Goal: Communication & Community: Answer question/provide support

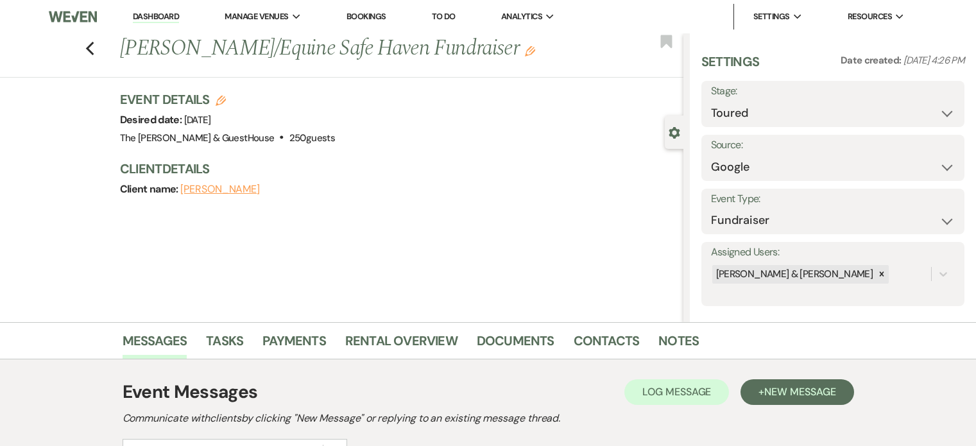
select select "5"
select select "6"
select select "20"
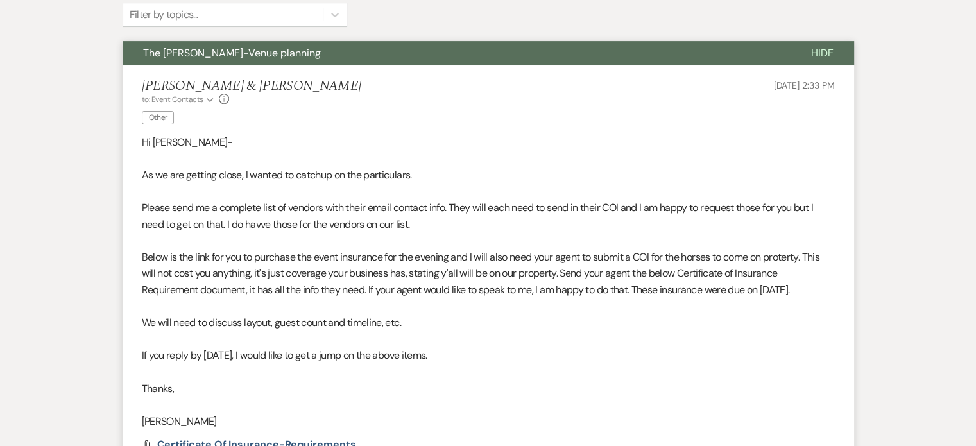
scroll to position [436, 0]
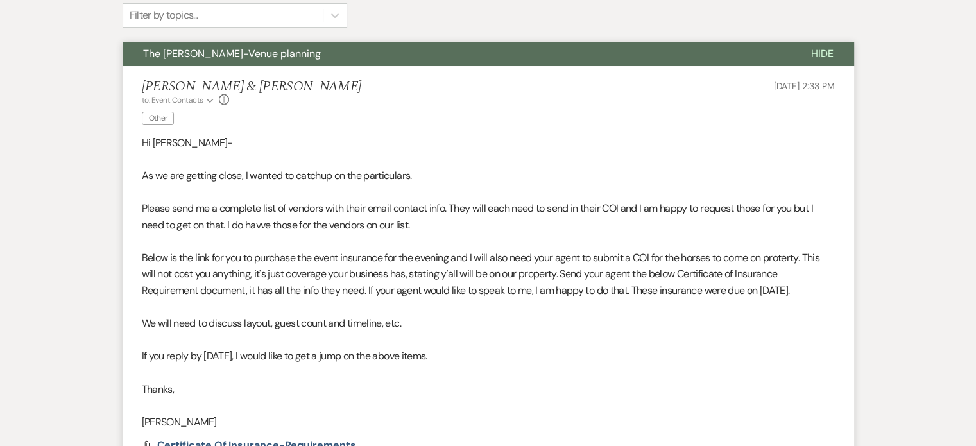
click at [464, 310] on p at bounding box center [488, 307] width 693 height 17
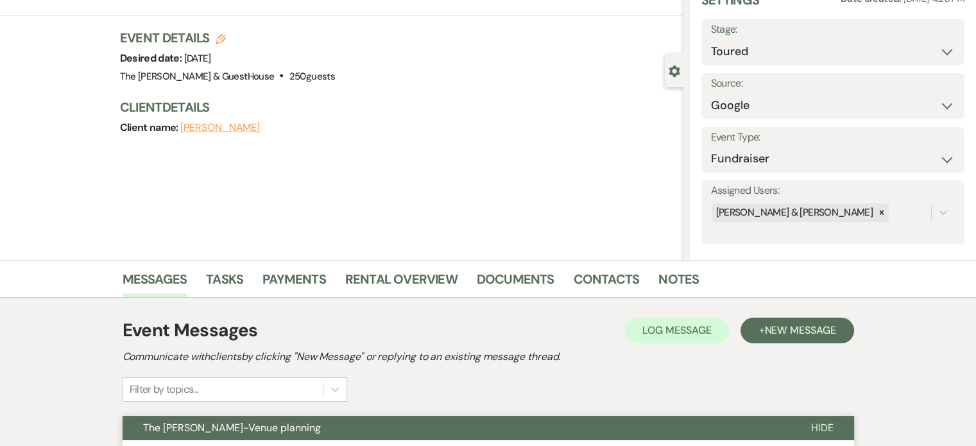
scroll to position [62, 0]
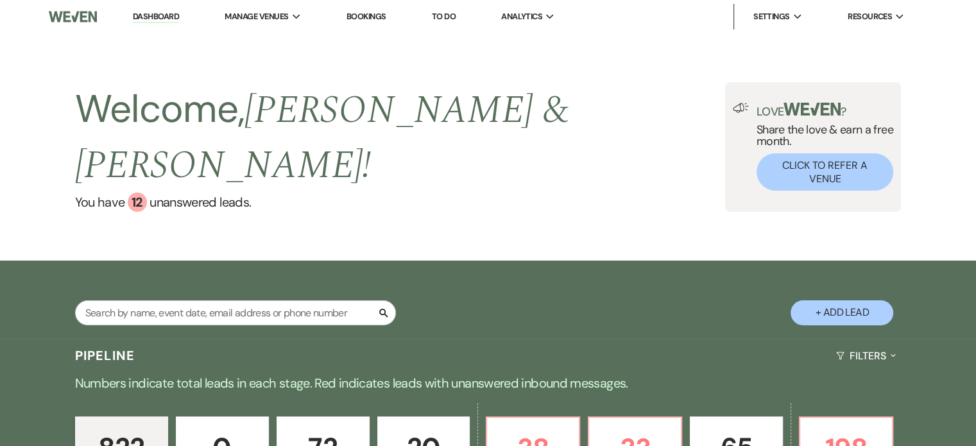
drag, startPoint x: 0, startPoint y: 0, endPoint x: 183, endPoint y: 279, distance: 333.2
click at [183, 300] on input "text" at bounding box center [235, 312] width 321 height 25
type input "[PERSON_NAME]"
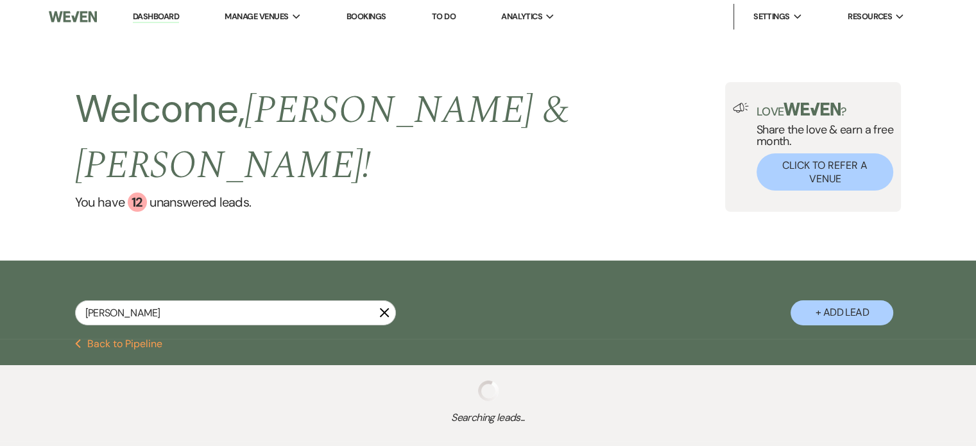
select select "5"
select select "8"
select select "5"
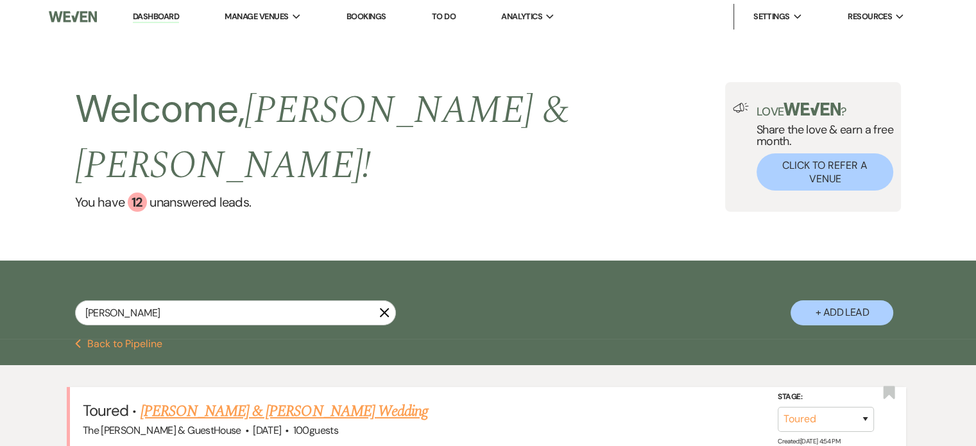
type input "[PERSON_NAME]"
click at [182, 400] on link "[PERSON_NAME] & [PERSON_NAME] Wedding" at bounding box center [285, 411] width 288 height 23
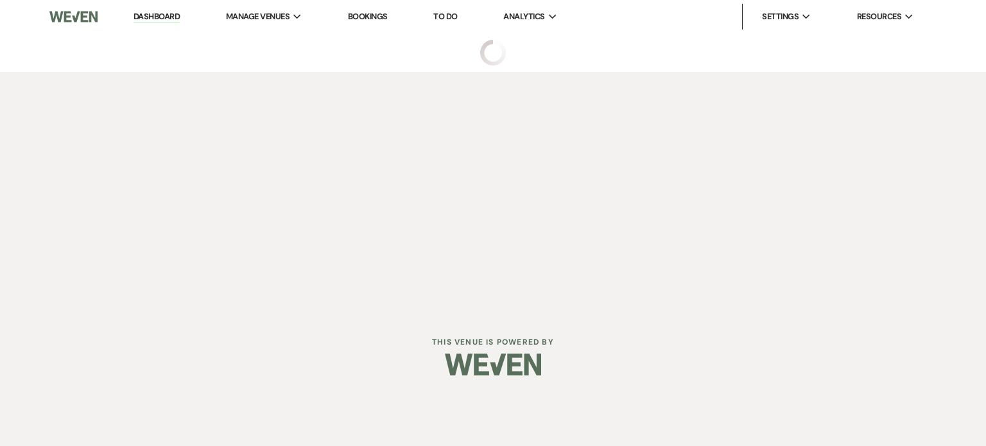
select select "5"
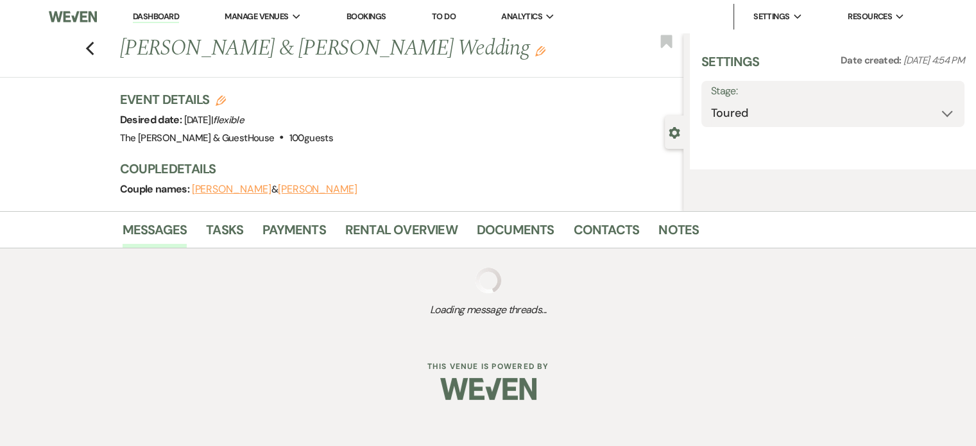
select select "6"
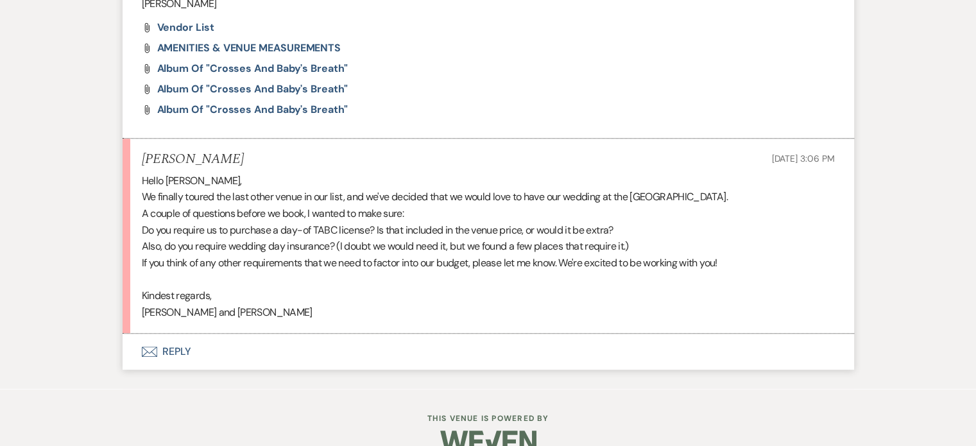
scroll to position [707, 0]
click at [147, 349] on use "button" at bounding box center [148, 350] width 15 height 10
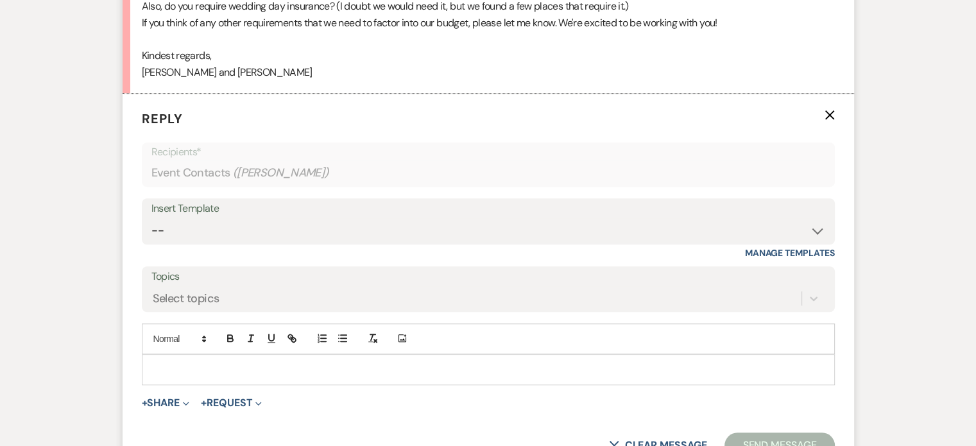
scroll to position [949, 0]
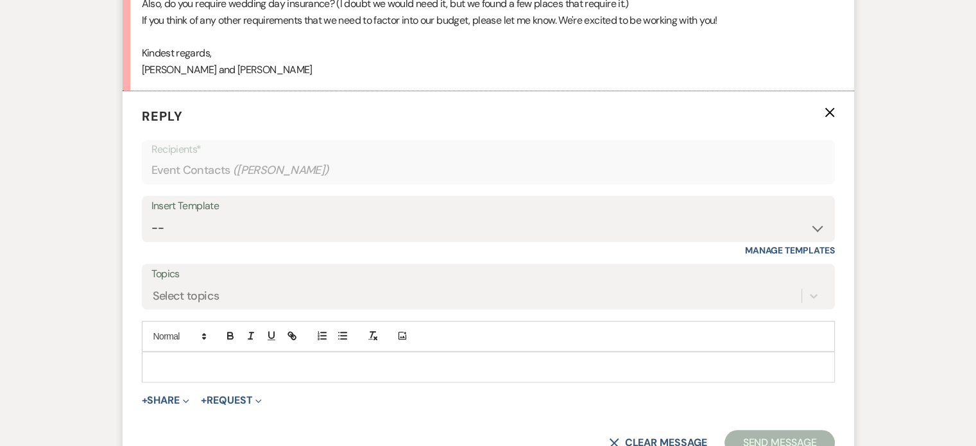
click at [162, 363] on p at bounding box center [488, 367] width 673 height 14
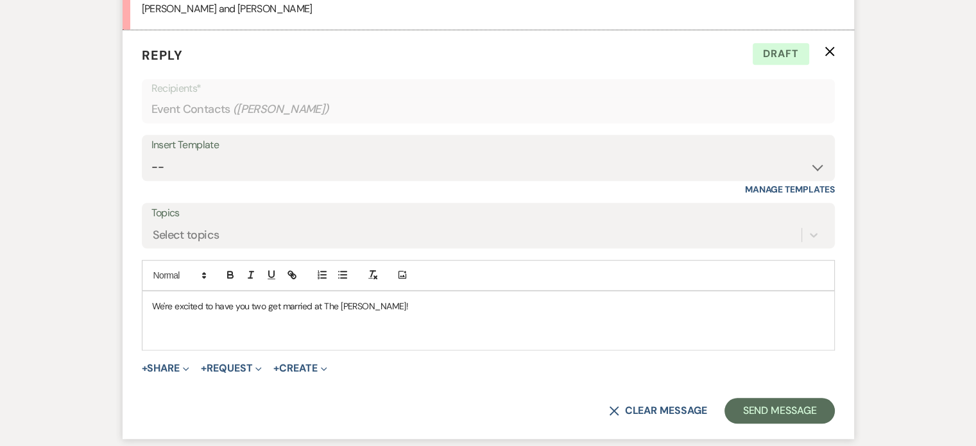
scroll to position [1010, 0]
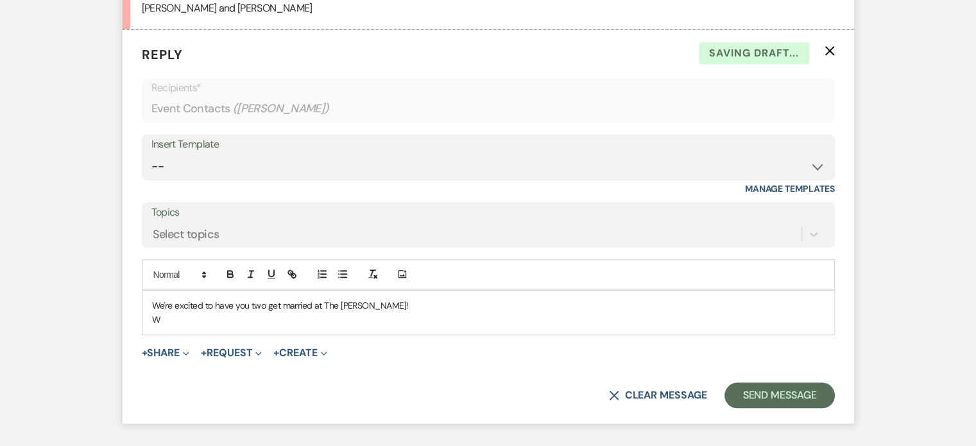
click at [642, 323] on p "W" at bounding box center [488, 320] width 673 height 14
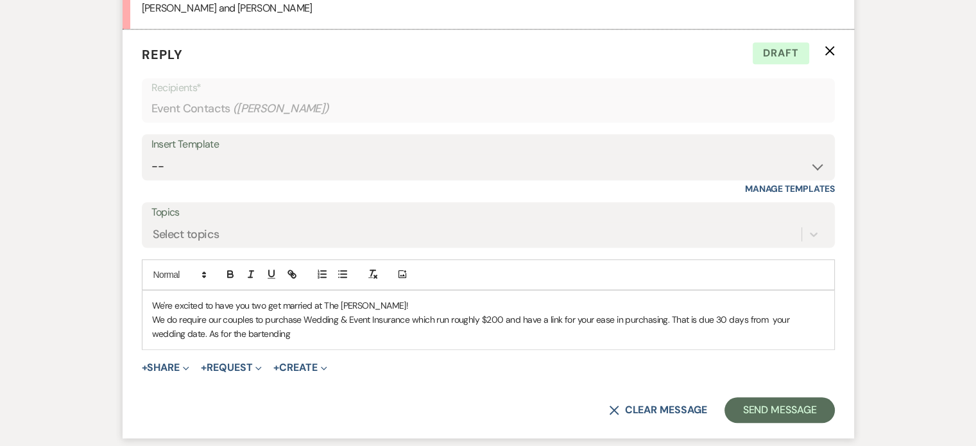
click at [171, 332] on p "We do require our couples to purchase Wedding & Event Insurance which run rough…" at bounding box center [488, 327] width 673 height 29
click at [270, 328] on p "We do require our couples to purchase Wedding & Event Insurance which run rough…" at bounding box center [488, 327] width 673 height 29
click at [666, 318] on p "We do require our couples to purchase Wedding & Event Insurance which run rough…" at bounding box center [488, 327] width 673 height 29
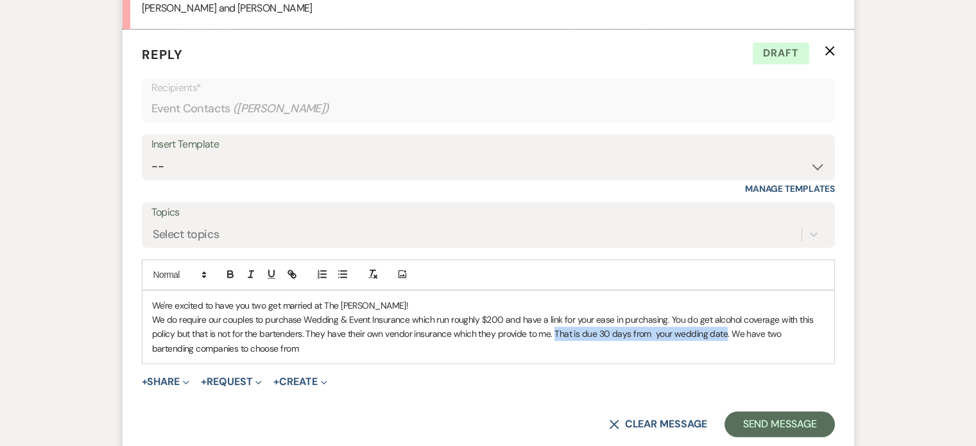
drag, startPoint x: 554, startPoint y: 329, endPoint x: 724, endPoint y: 335, distance: 170.2
click at [724, 335] on p "We do require our couples to purchase Wedding & Event Insurance which run rough…" at bounding box center [488, 334] width 673 height 43
drag, startPoint x: 620, startPoint y: 329, endPoint x: 464, endPoint y: 344, distance: 156.7
click at [464, 344] on p "We do require our couples to purchase Wedding & Event Insurance which run rough…" at bounding box center [488, 334] width 673 height 43
click at [724, 331] on p "We do require our couples to purchase Wedding & Event Insurance which run rough…" at bounding box center [488, 334] width 673 height 43
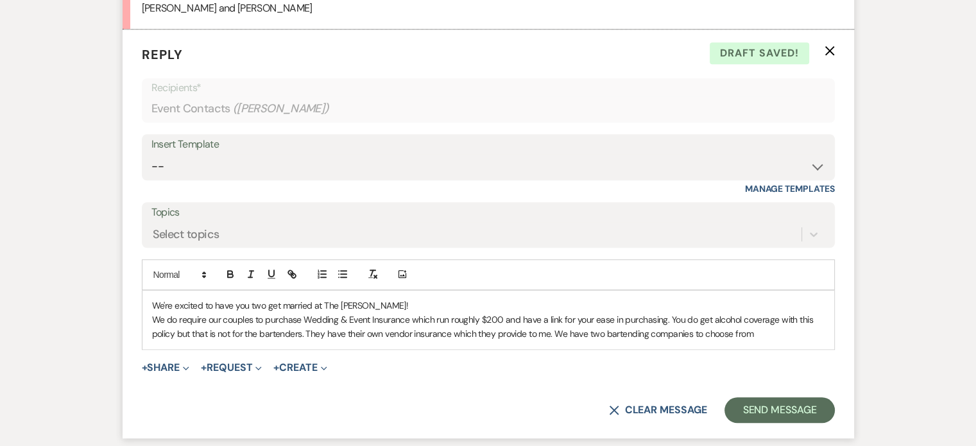
drag, startPoint x: 553, startPoint y: 333, endPoint x: 757, endPoint y: 356, distance: 205.4
click at [757, 356] on form "Reply X Draft saved! Recipients* Event Contacts ( [PERSON_NAME] ) Insert Templa…" at bounding box center [489, 234] width 732 height 409
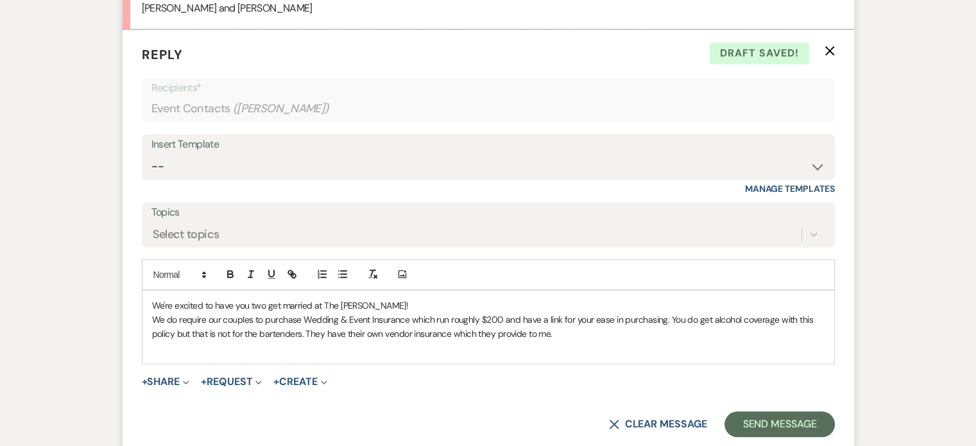
click at [757, 356] on div "We're excited to have you two get married at The [PERSON_NAME]! We do require o…" at bounding box center [488, 327] width 692 height 73
click at [206, 347] on p "We do require our couples to purchase Wedding & Event Insurance which run rough…" at bounding box center [488, 334] width 673 height 43
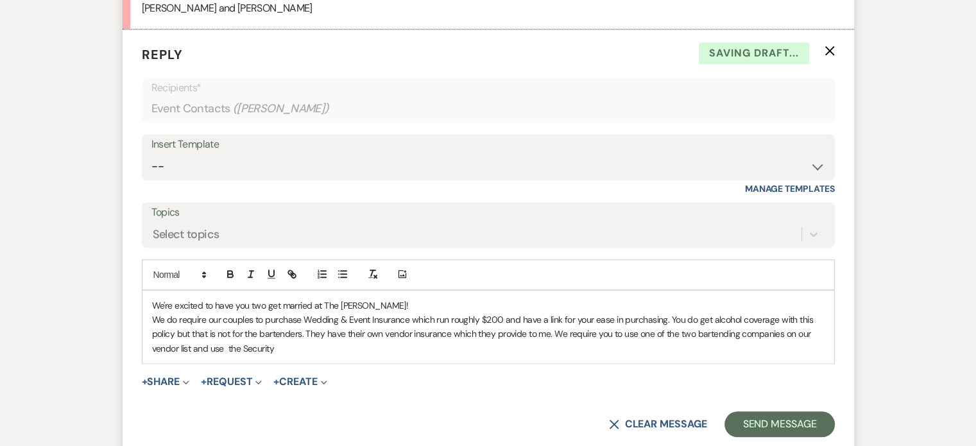
click at [206, 347] on p "We do require our couples to purchase Wedding & Event Insurance which run rough…" at bounding box center [488, 334] width 673 height 43
click at [293, 347] on p "We do require our couples to purchase Wedding & Event Insurance which run rough…" at bounding box center [488, 334] width 673 height 43
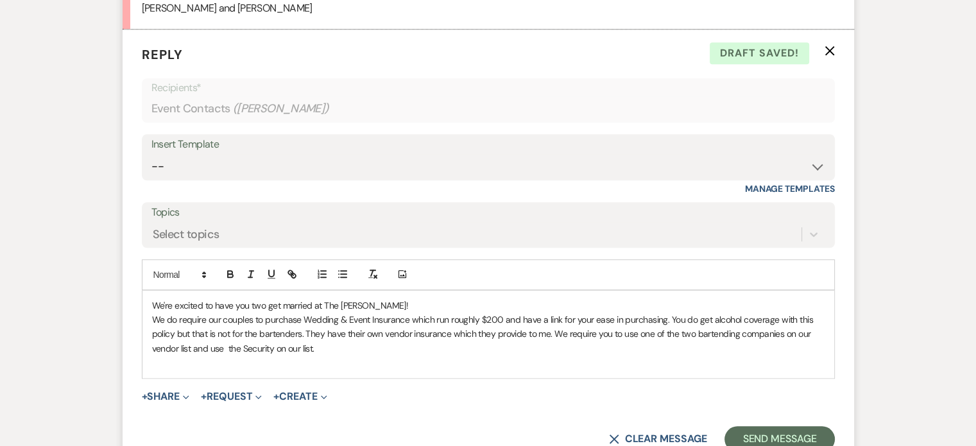
click at [413, 293] on div "We're excited to have you two get married at The [PERSON_NAME]! We do require o…" at bounding box center [488, 334] width 692 height 87
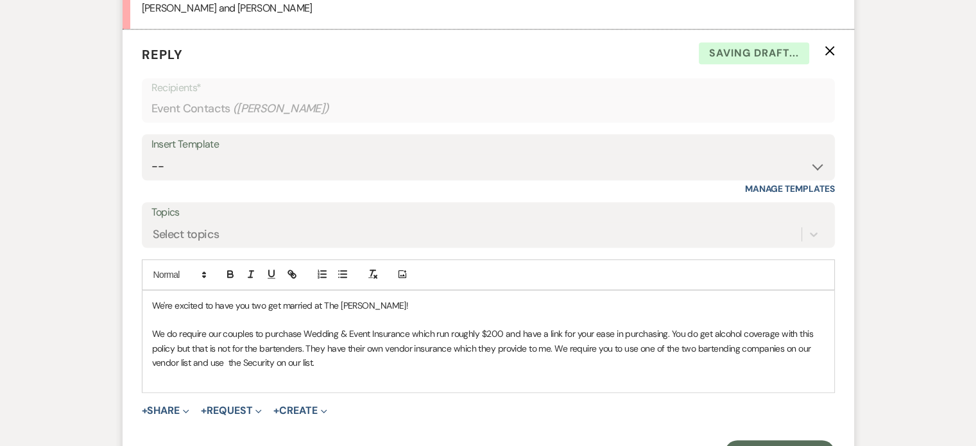
click at [389, 370] on p at bounding box center [488, 377] width 673 height 14
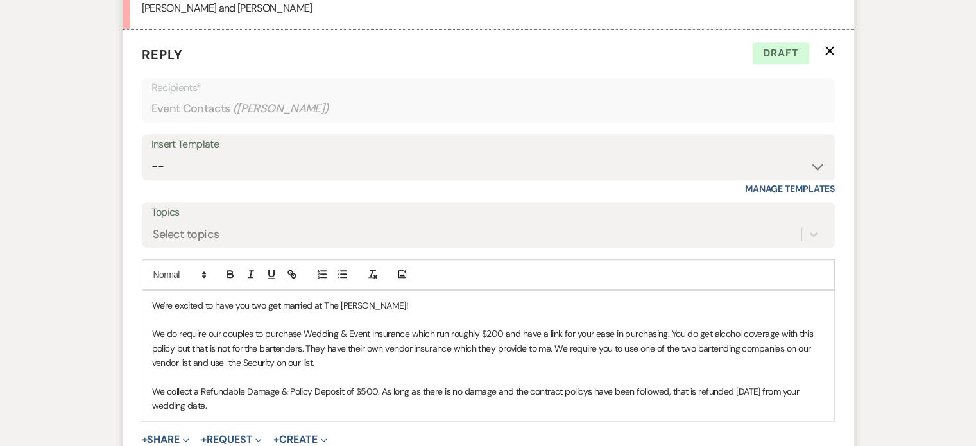
click at [321, 359] on p "We do require our couples to purchase Wedding & Event Insurance which run rough…" at bounding box center [488, 348] width 673 height 43
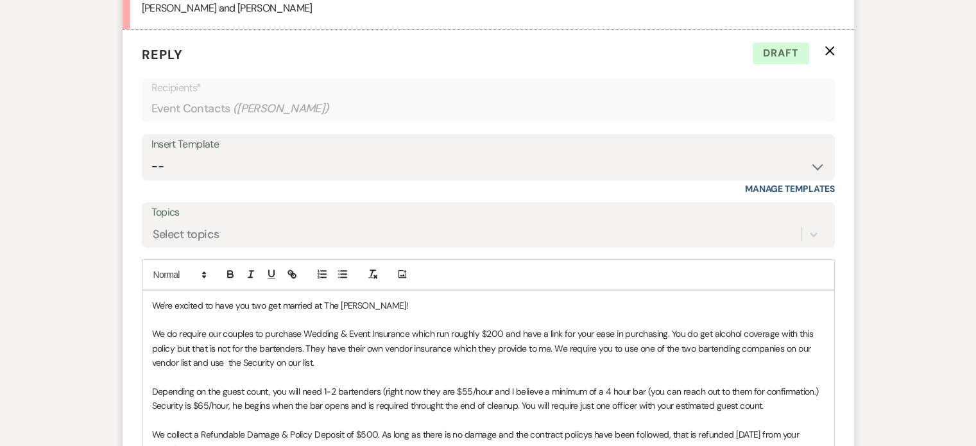
click at [282, 320] on p at bounding box center [488, 320] width 673 height 14
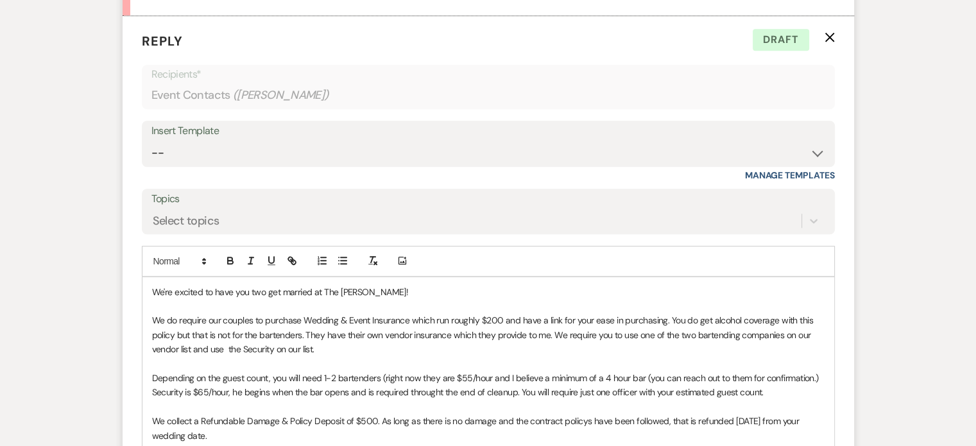
scroll to position [1024, 0]
click at [394, 298] on p at bounding box center [488, 305] width 673 height 14
click at [393, 286] on p "We're excited to have you two get married at The [PERSON_NAME]!" at bounding box center [488, 291] width 673 height 14
click at [456, 288] on p "We're excited to have you two get married at The [PERSON_NAME]! Are you still w…" at bounding box center [488, 291] width 673 height 14
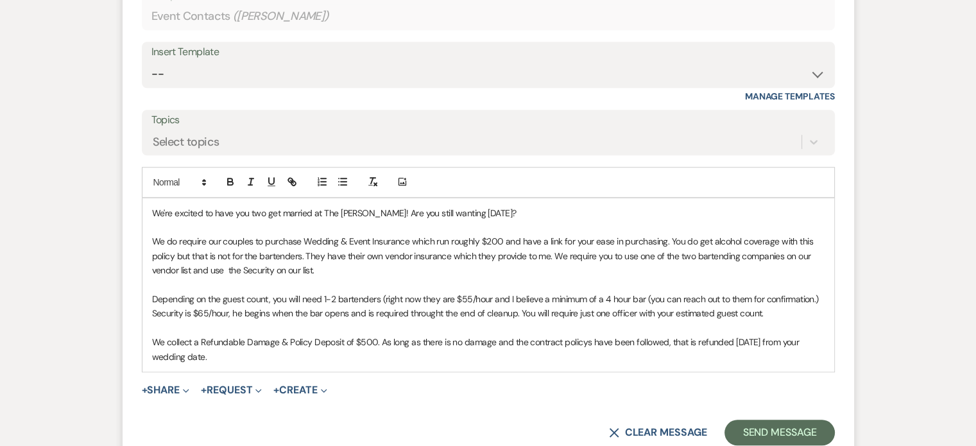
scroll to position [1105, 0]
click at [372, 268] on p "We do require our couples to purchase Wedding & Event Insurance which run rough…" at bounding box center [488, 253] width 673 height 43
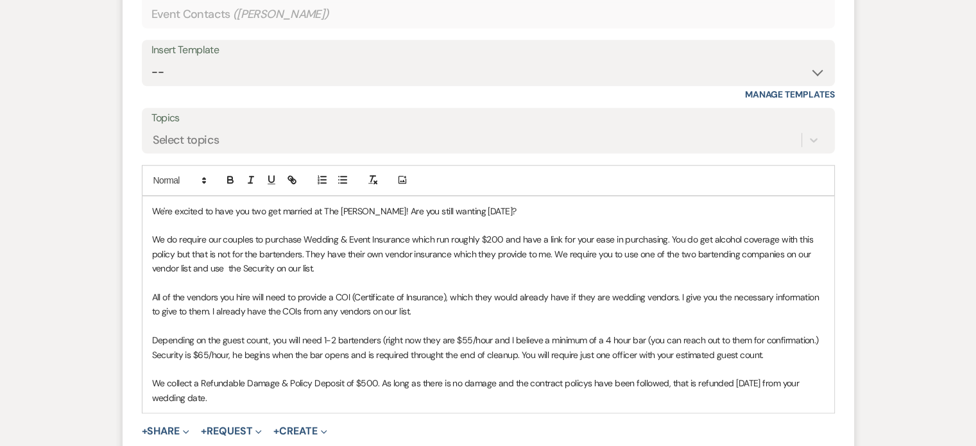
click at [211, 397] on p "We collect a Refundable Damage & Policy Deposit of $500. As long as there is no…" at bounding box center [488, 390] width 673 height 29
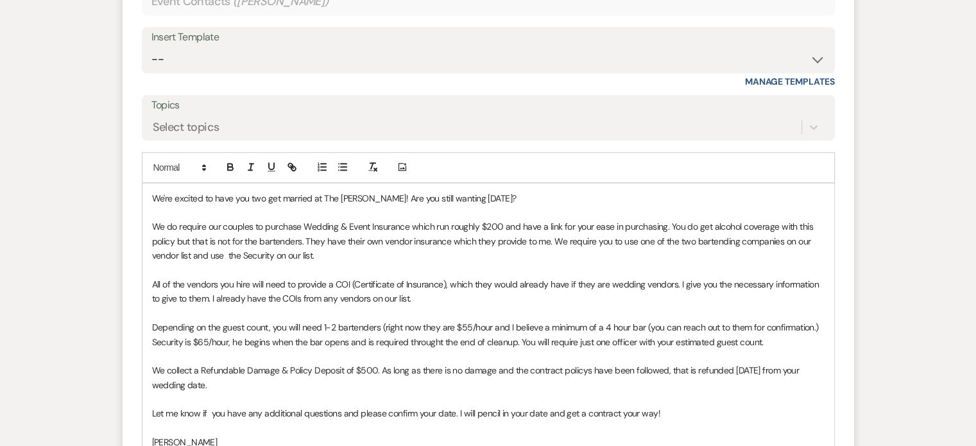
scroll to position [1216, 0]
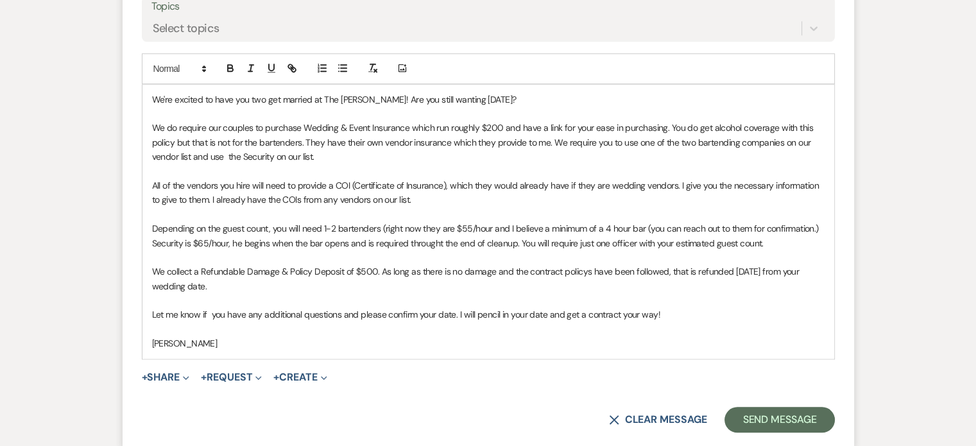
click at [149, 336] on div "We're excited to have you two get married at The [PERSON_NAME]! Are you still w…" at bounding box center [488, 222] width 692 height 274
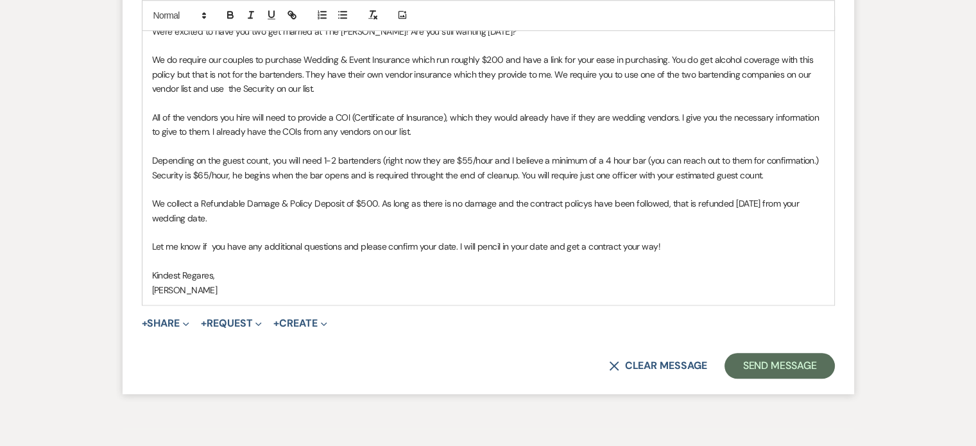
scroll to position [1289, 0]
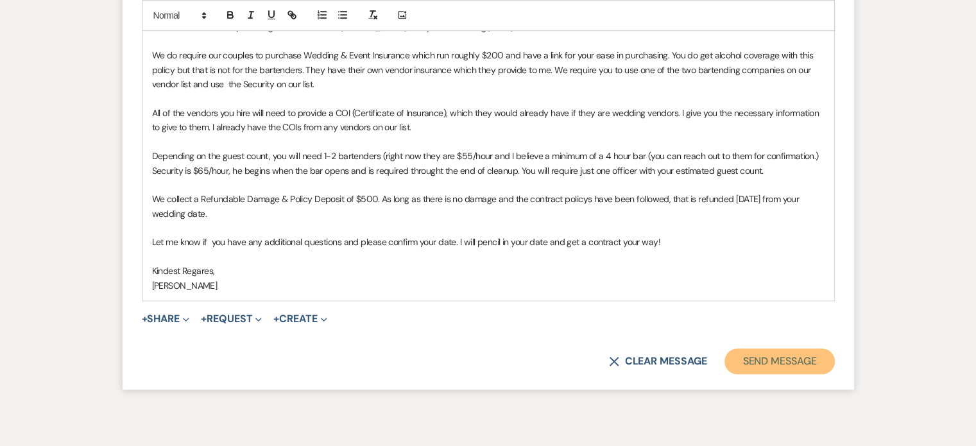
click at [788, 354] on button "Send Message" at bounding box center [780, 362] width 110 height 26
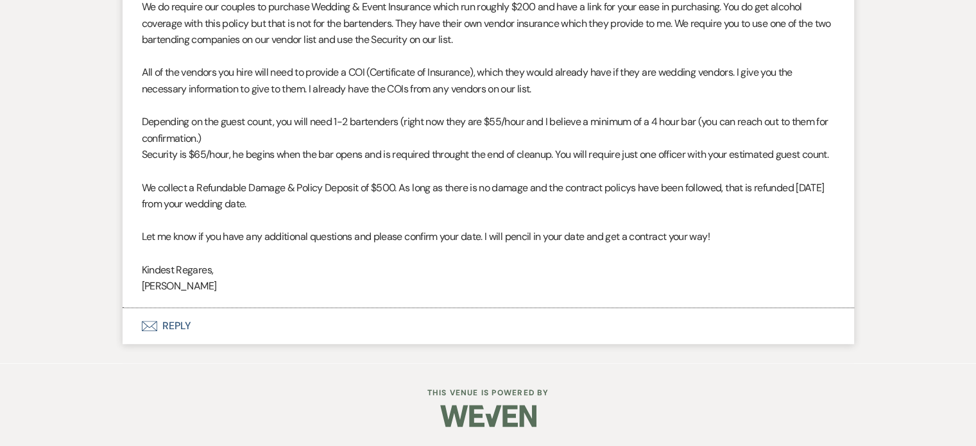
scroll to position [1135, 0]
